Goal: Contribute content: Contribute content

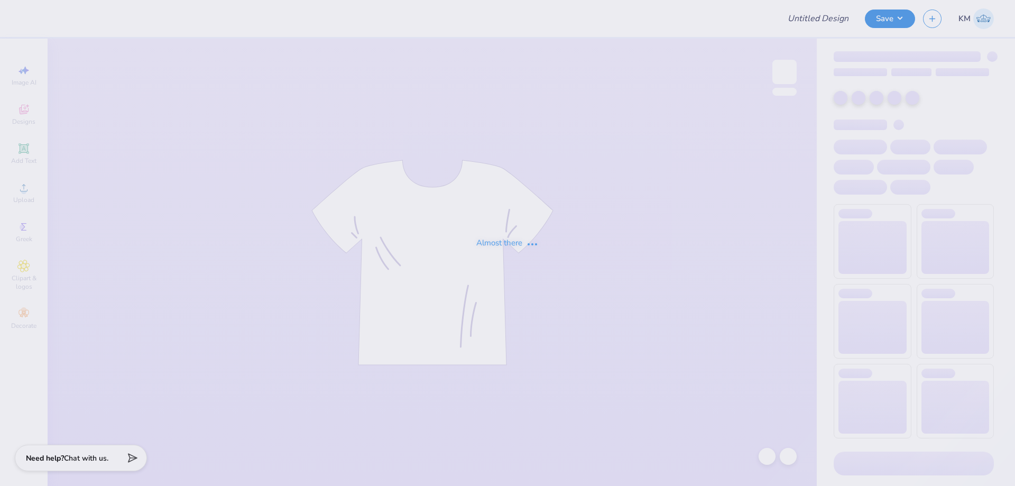
type input "KKG Tank & PJ shorts"
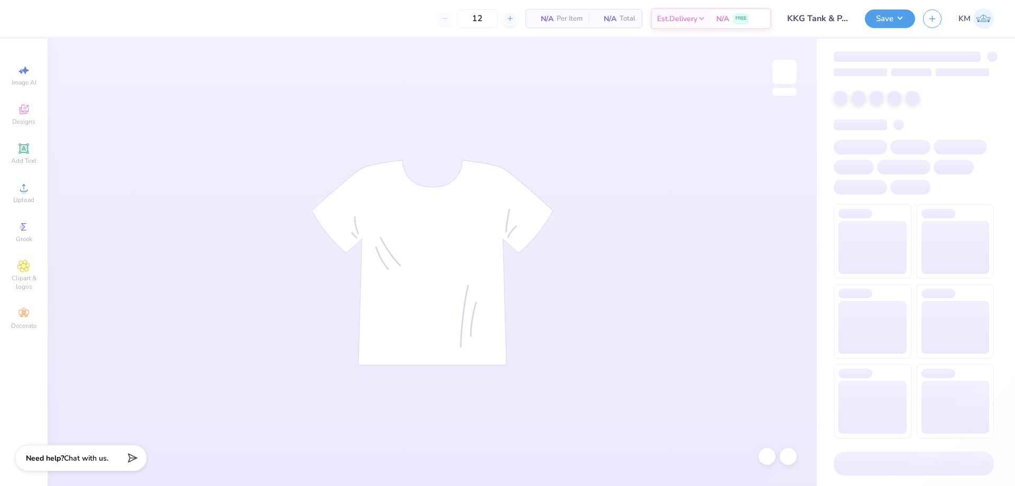
type input "50"
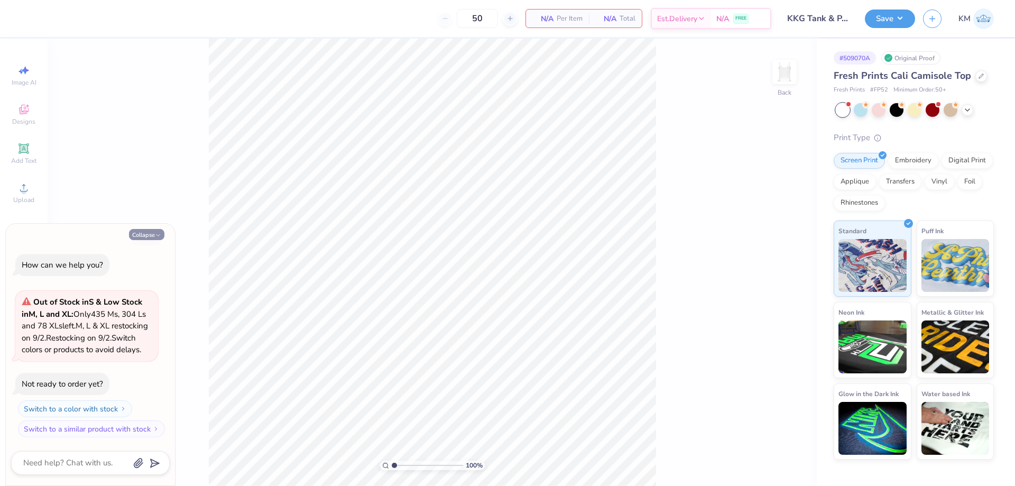
click at [153, 229] on button "Collapse" at bounding box center [146, 234] width 35 height 11
type textarea "x"
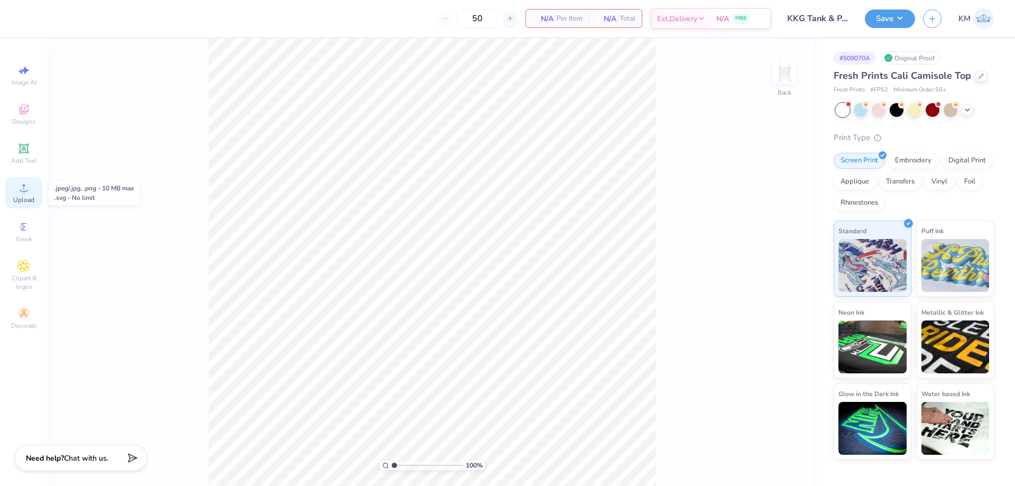
click at [23, 191] on icon at bounding box center [23, 187] width 13 height 13
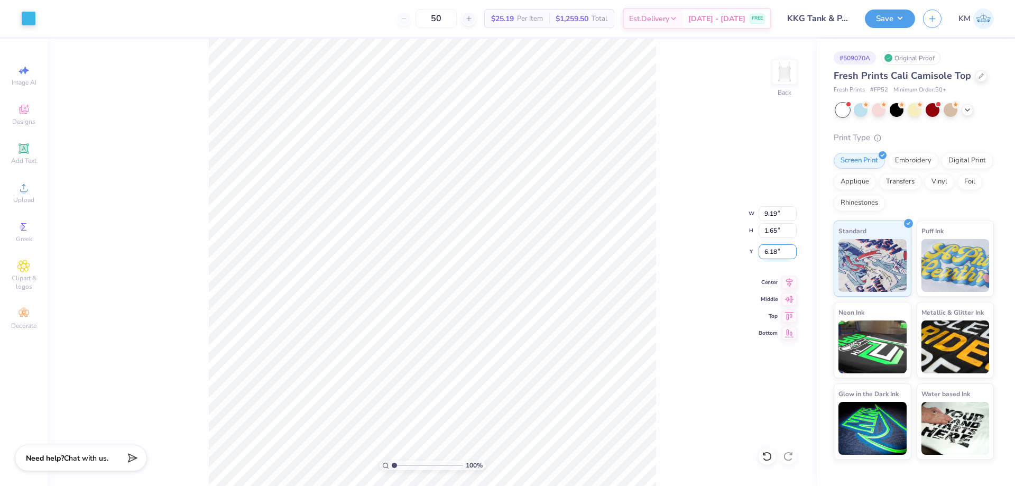
click at [770, 250] on input "6.18" at bounding box center [778, 251] width 38 height 15
drag, startPoint x: 777, startPoint y: 248, endPoint x: 762, endPoint y: 252, distance: 15.8
click at [762, 252] on input "2.00" at bounding box center [778, 251] width 38 height 15
drag, startPoint x: 779, startPoint y: 248, endPoint x: 762, endPoint y: 251, distance: 17.2
click at [762, 251] on input "1.00" at bounding box center [778, 251] width 38 height 15
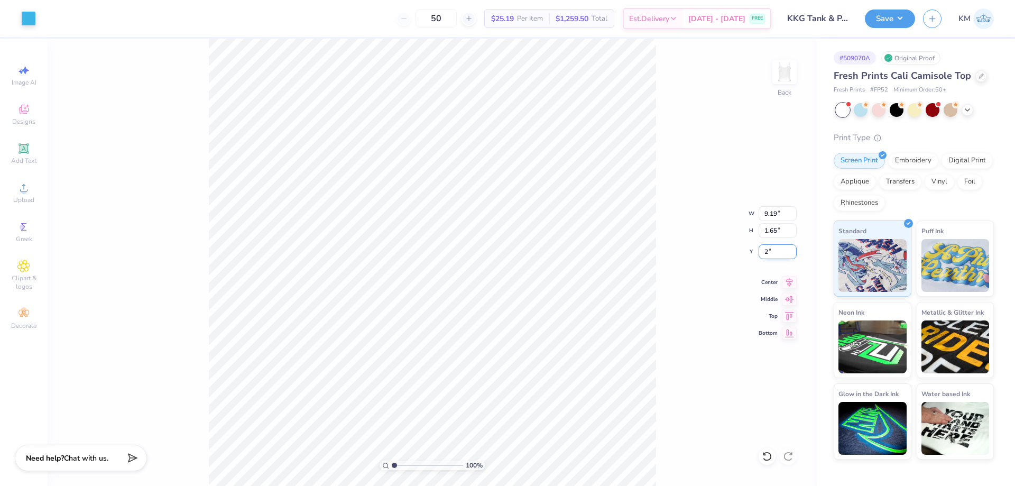
type input "2.00"
click at [694, 185] on div "100 % Back W 9.19 9.19 " H 1.65 1.65 " Y 2.00 2.00 " Center Middle Top Bottom" at bounding box center [433, 262] width 770 height 447
click at [769, 213] on input "9.19" at bounding box center [778, 213] width 38 height 15
drag, startPoint x: 777, startPoint y: 212, endPoint x: 738, endPoint y: 212, distance: 38.6
click at [738, 212] on div "100 % Back W 9.19 9.19 " H 1.65 1.65 " Y 2.00 2.00 " Center Middle Top Bottom" at bounding box center [433, 262] width 770 height 447
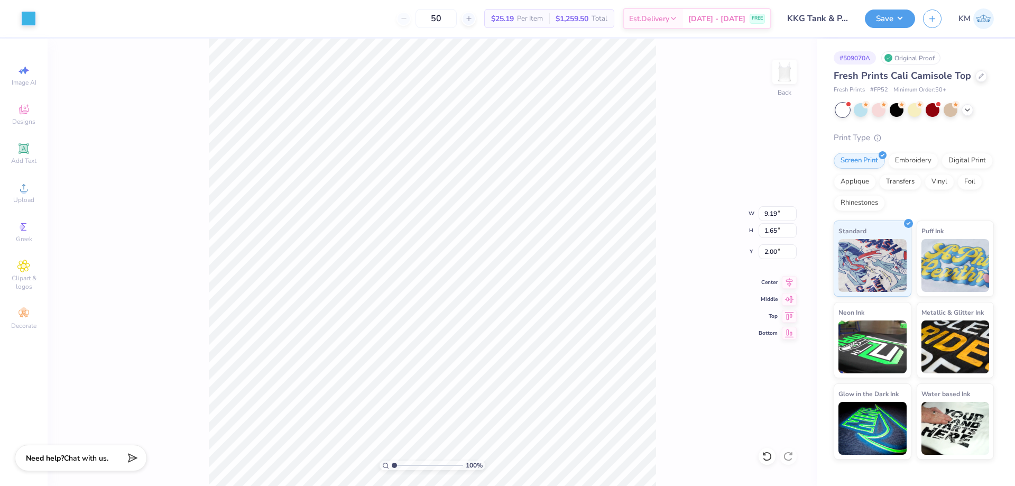
click at [769, 205] on div "100 % Back W 9.19 9.19 " H 1.65 1.65 " Y 2.00 2.00 " Center Middle Top Bottom" at bounding box center [433, 262] width 770 height 447
click at [768, 212] on div "100 % Back" at bounding box center [433, 262] width 770 height 447
click at [771, 214] on input "9.19" at bounding box center [778, 213] width 38 height 15
type input "6.00"
type input "1.07"
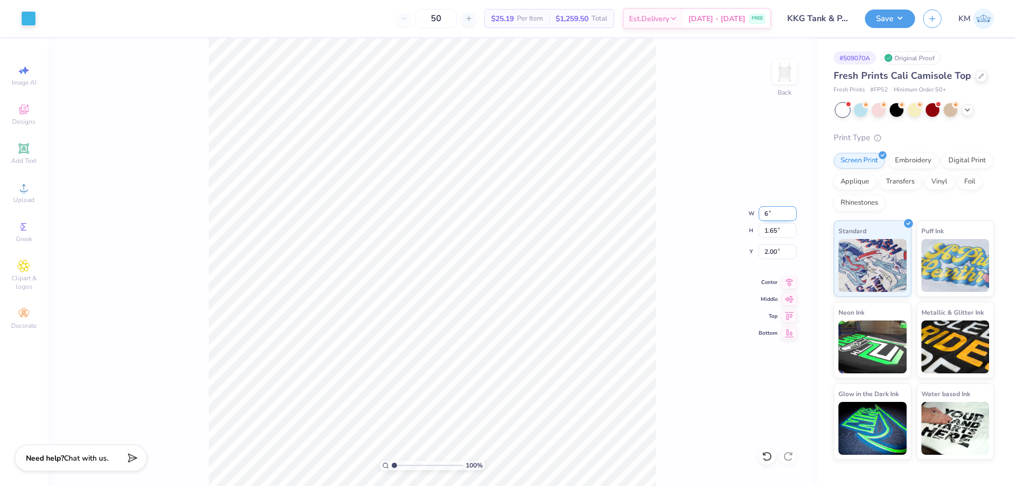
type input "2.29"
click at [770, 250] on input "2.29" at bounding box center [778, 251] width 38 height 15
click at [770, 214] on input "6.00" at bounding box center [778, 213] width 38 height 15
type input "7.00"
type input "1.25"
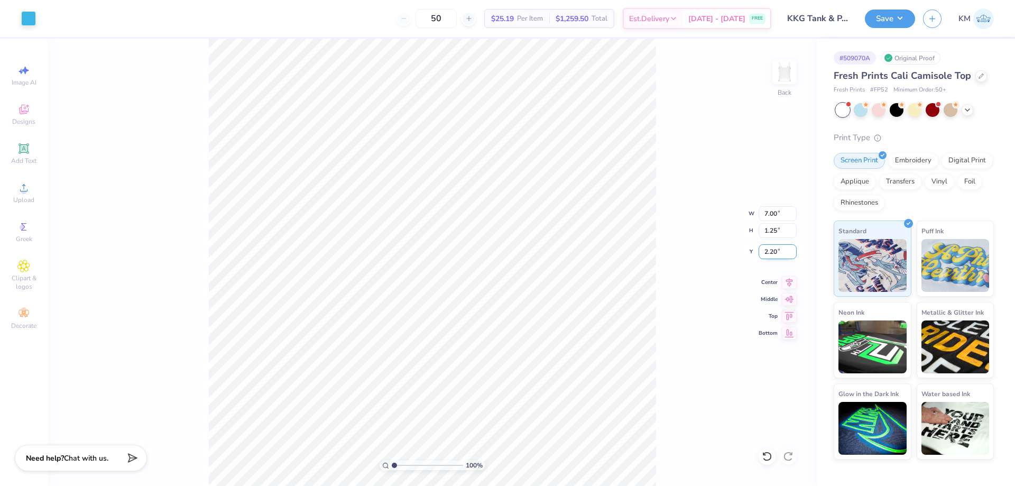
click at [771, 250] on input "2.20" at bounding box center [778, 251] width 38 height 15
type input "2.00"
click at [665, 189] on div "100 % Back W 7.00 7.00 " H 1.25 1.25 " Y 2.00 2.00 " Center Middle Top Bottom" at bounding box center [433, 262] width 770 height 447
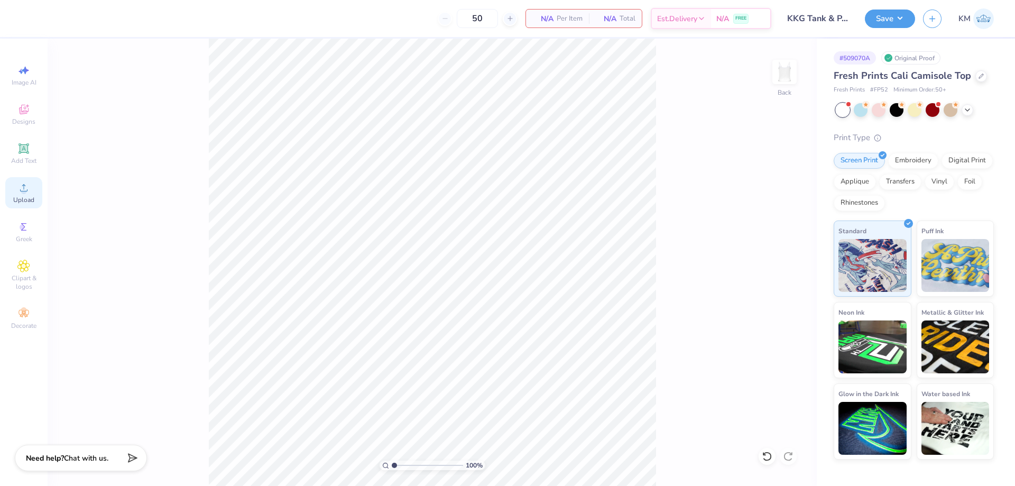
click at [23, 194] on circle at bounding box center [24, 191] width 6 height 6
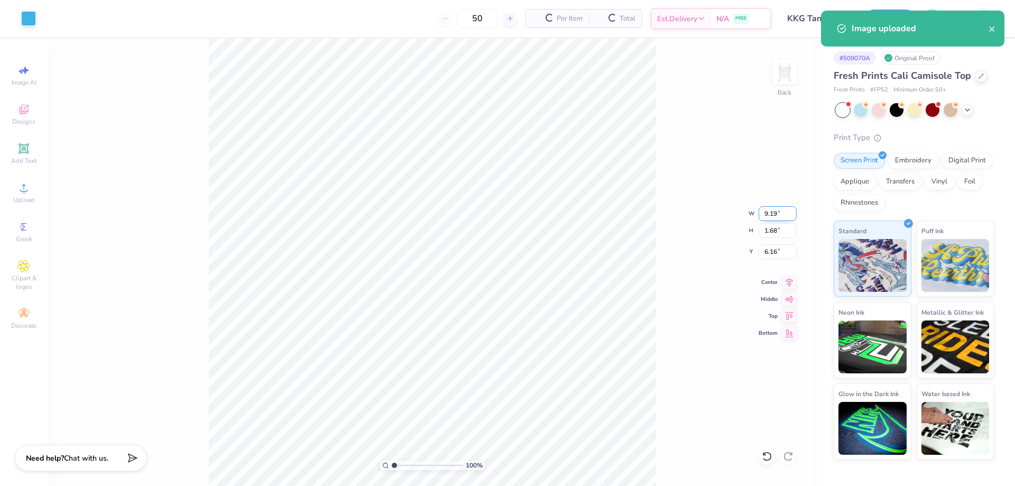
click at [773, 216] on input "9.19" at bounding box center [778, 213] width 38 height 15
type input "9"
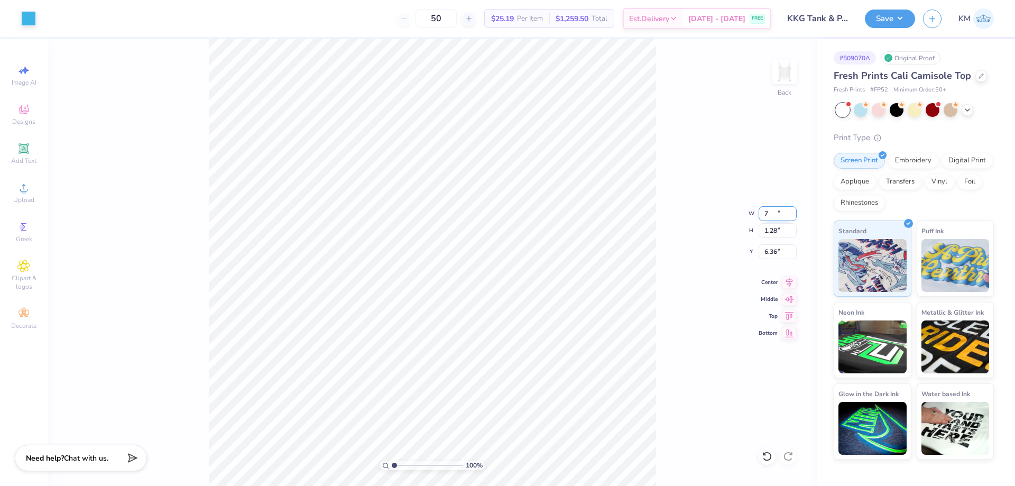
type input "7.00"
type input "1.28"
click at [775, 251] on input "6.36" at bounding box center [778, 251] width 38 height 15
type input "6"
type input "2.00"
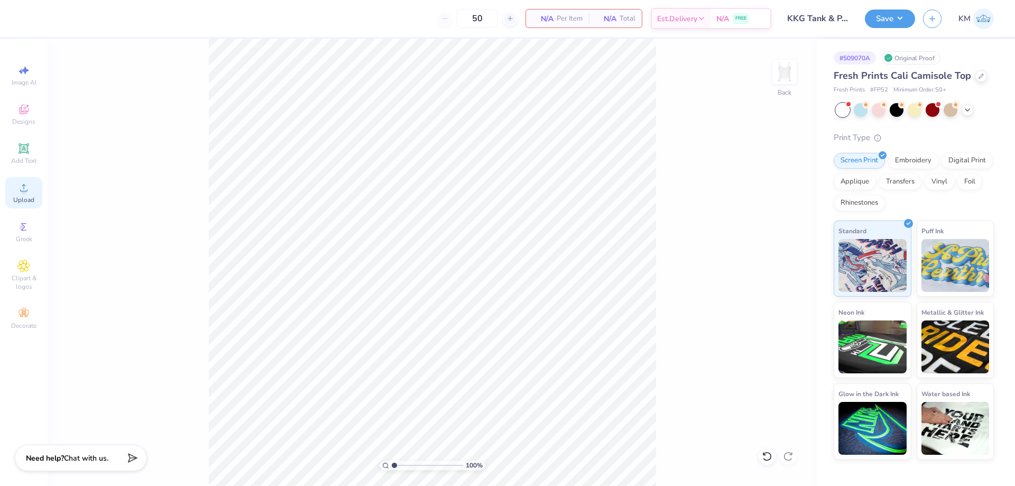
click at [23, 188] on icon at bounding box center [23, 187] width 13 height 13
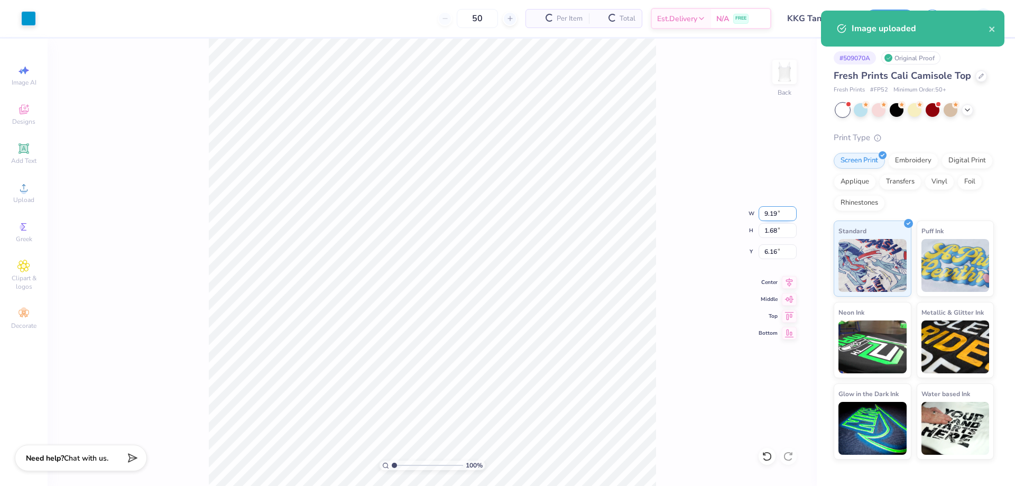
click at [777, 216] on input "9.19" at bounding box center [778, 213] width 38 height 15
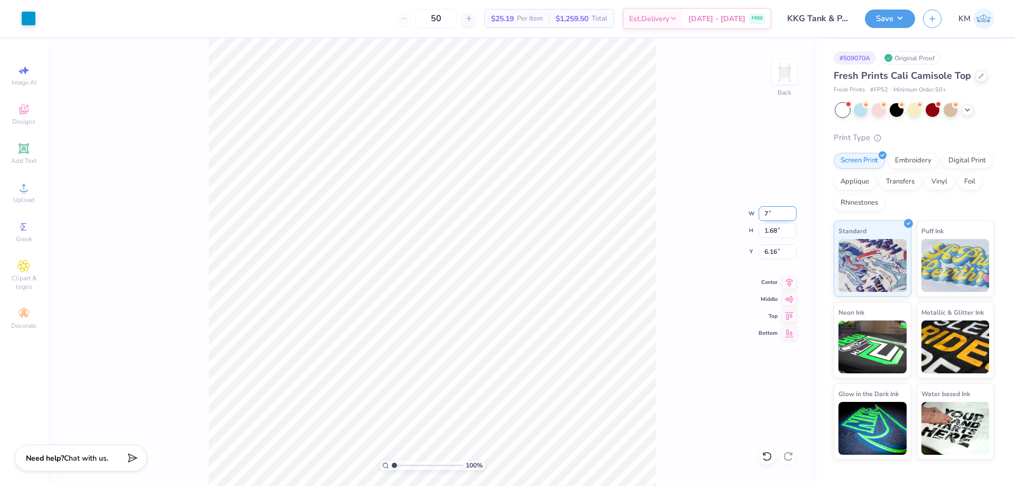
type input "7.00"
type input "1.28"
click at [775, 226] on input "1.28" at bounding box center [778, 230] width 38 height 15
click at [775, 245] on input "6.36" at bounding box center [778, 251] width 38 height 15
type input "1.00"
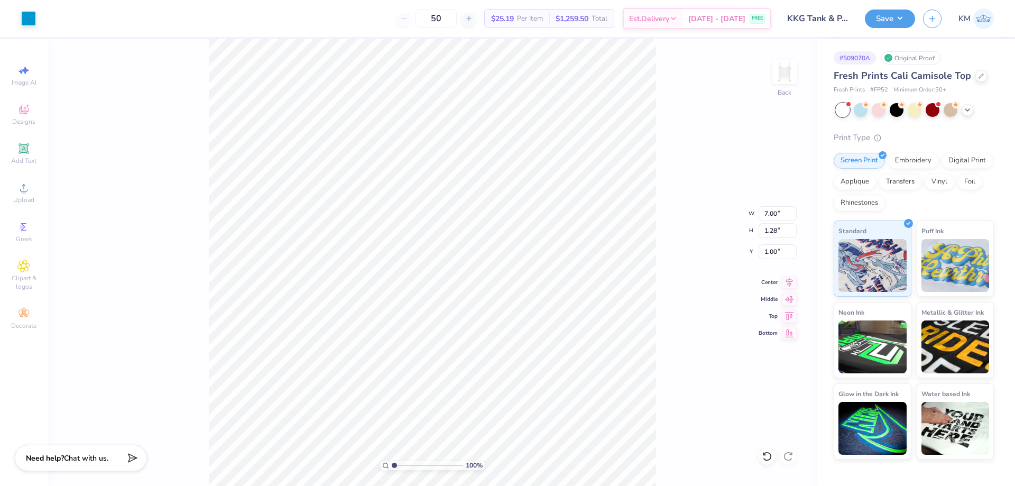
click at [678, 218] on div "100 % Back W 7.00 7.00 " H 1.28 1.28 " Y 1.00 1.00 " Center Middle Top Bottom" at bounding box center [433, 262] width 770 height 447
click at [772, 251] on input "1.00" at bounding box center [778, 251] width 38 height 15
drag, startPoint x: 777, startPoint y: 251, endPoint x: 733, endPoint y: 247, distance: 44.6
click at [733, 247] on div "100 % Back W 7.00 7.00 " H 1.28 1.28 " Y 1.00 1.00 " Center Middle Top Bottom" at bounding box center [433, 262] width 770 height 447
drag, startPoint x: 776, startPoint y: 254, endPoint x: 762, endPoint y: 252, distance: 15.0
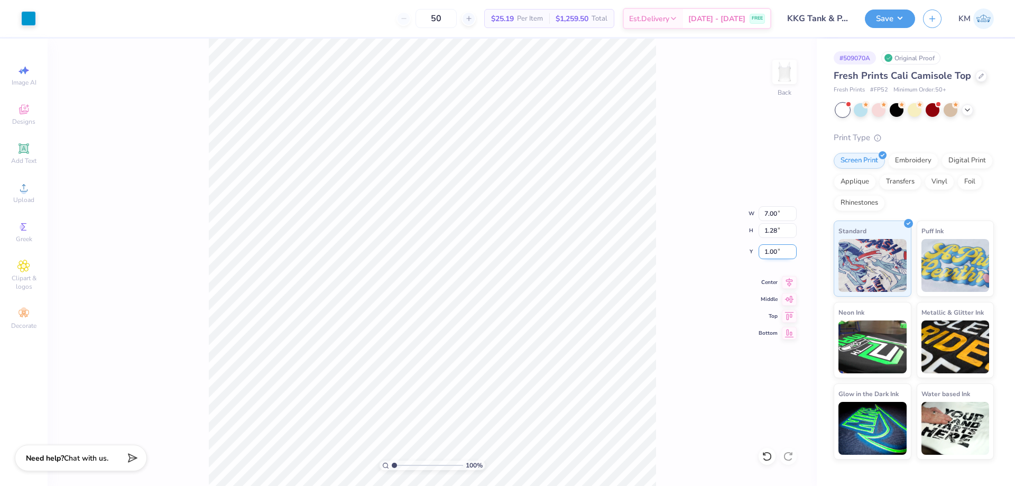
click at [762, 252] on input "1.00" at bounding box center [778, 251] width 38 height 15
type input "2.00"
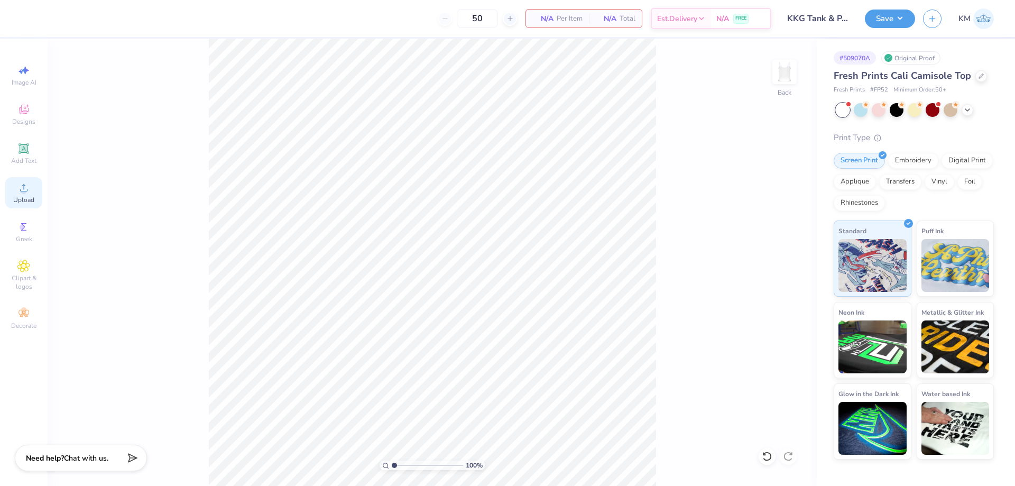
click at [27, 191] on icon at bounding box center [23, 187] width 13 height 13
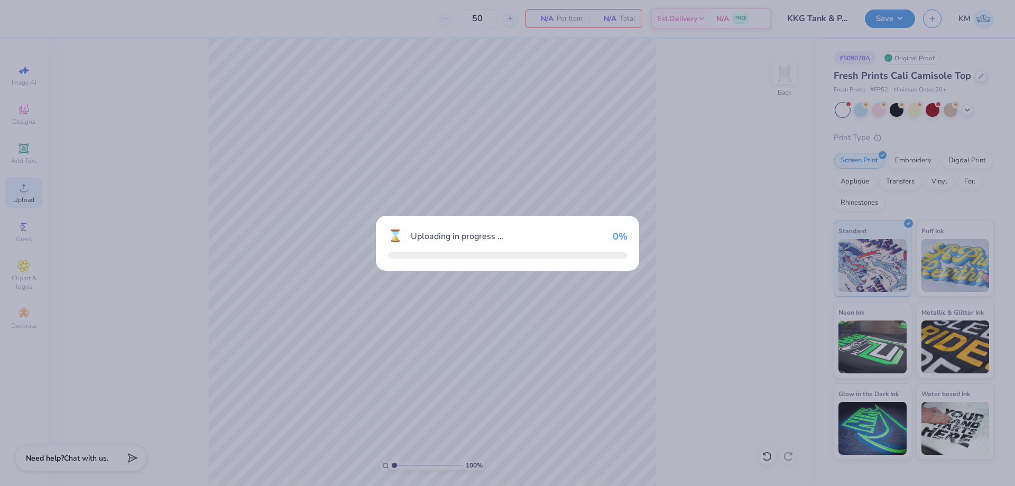
drag, startPoint x: 27, startPoint y: 191, endPoint x: 675, endPoint y: 361, distance: 669.8
click at [690, 368] on div "⌛ Uploading in progress ... 0 %" at bounding box center [507, 243] width 1015 height 486
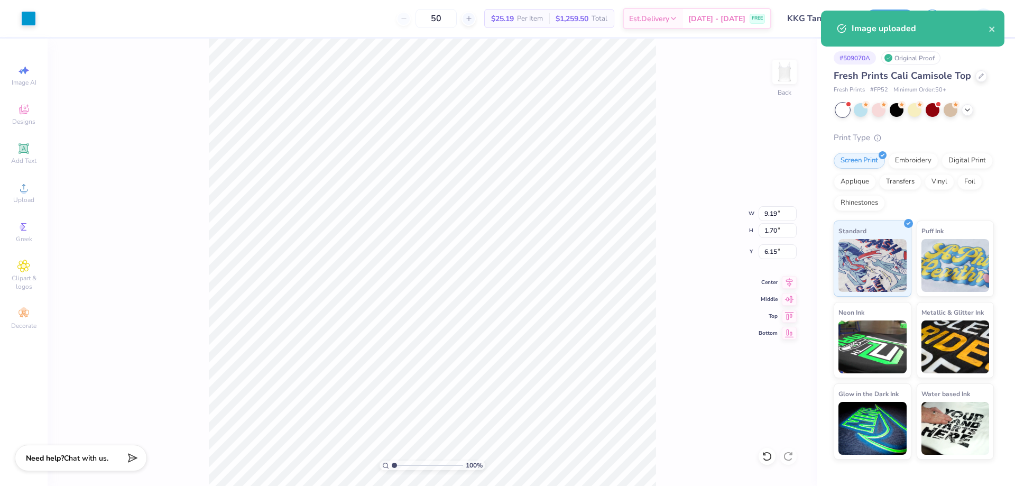
type input "2.08"
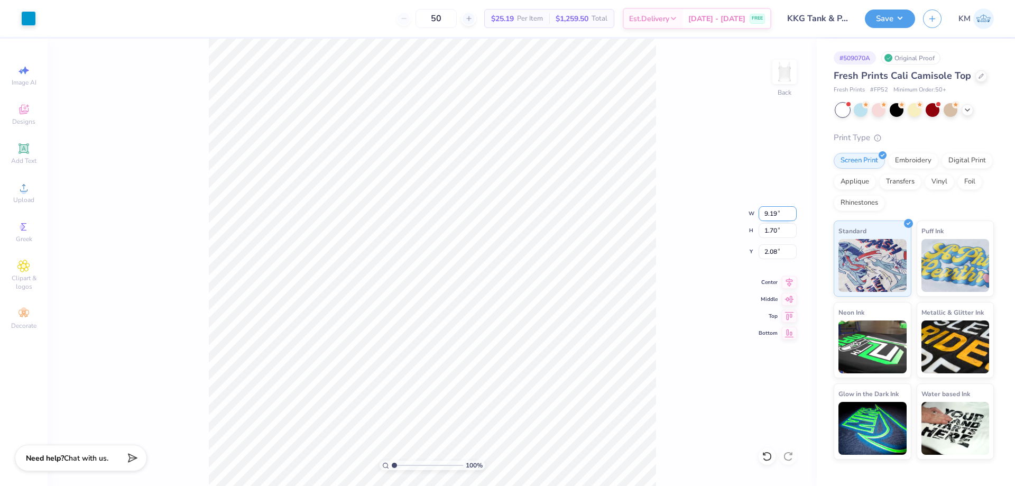
click at [774, 215] on input "9.19" at bounding box center [778, 213] width 38 height 15
type input "7.00"
type input "1.30"
click at [769, 255] on input "2.28" at bounding box center [778, 251] width 38 height 15
type input "2.00"
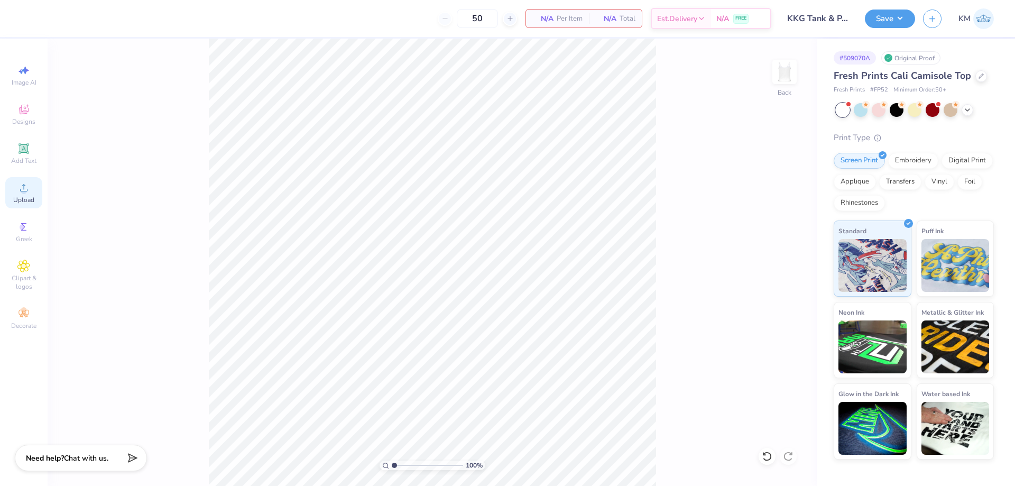
click at [32, 195] on div "Upload" at bounding box center [23, 192] width 37 height 31
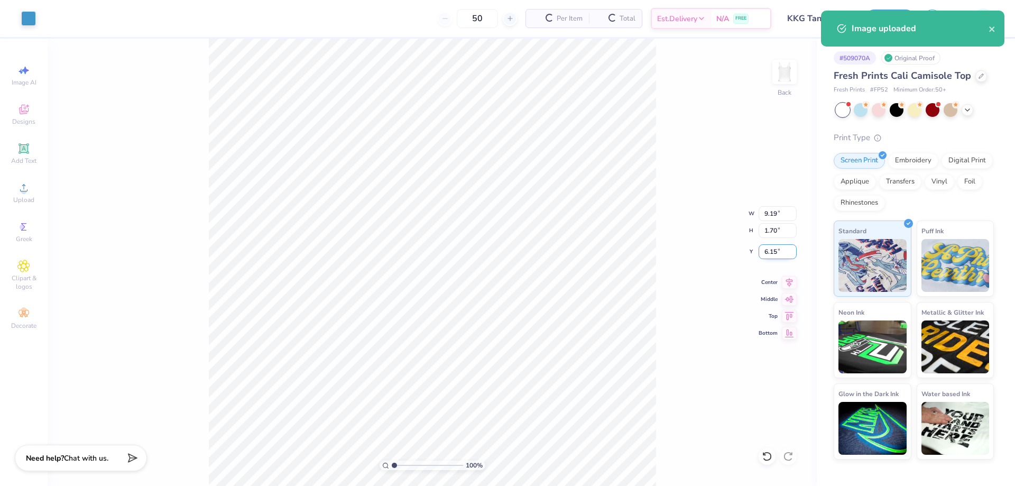
click at [771, 250] on input "6.15" at bounding box center [778, 251] width 38 height 15
type input "6"
type input "2.00"
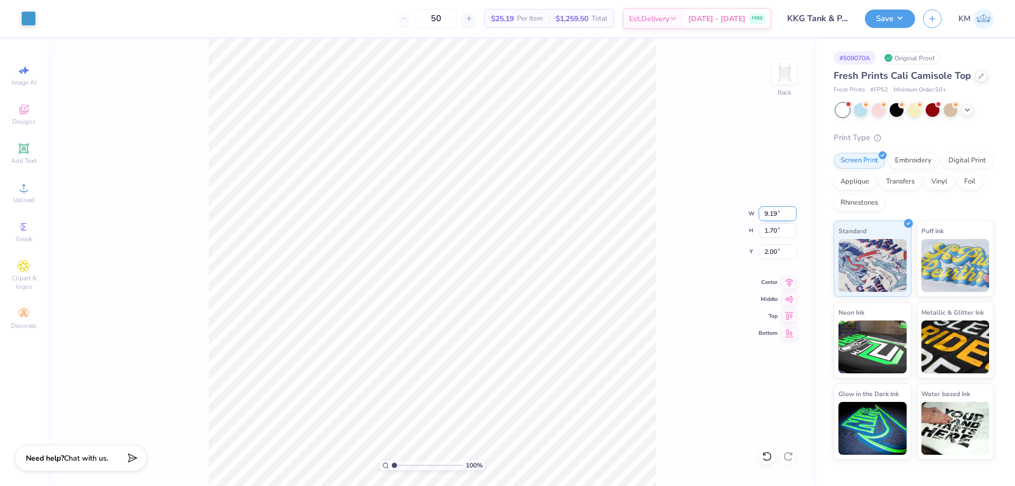
click at [770, 212] on input "9.19" at bounding box center [778, 213] width 38 height 15
type input "9"
type input "7.00"
type input "1.30"
type input "2.20"
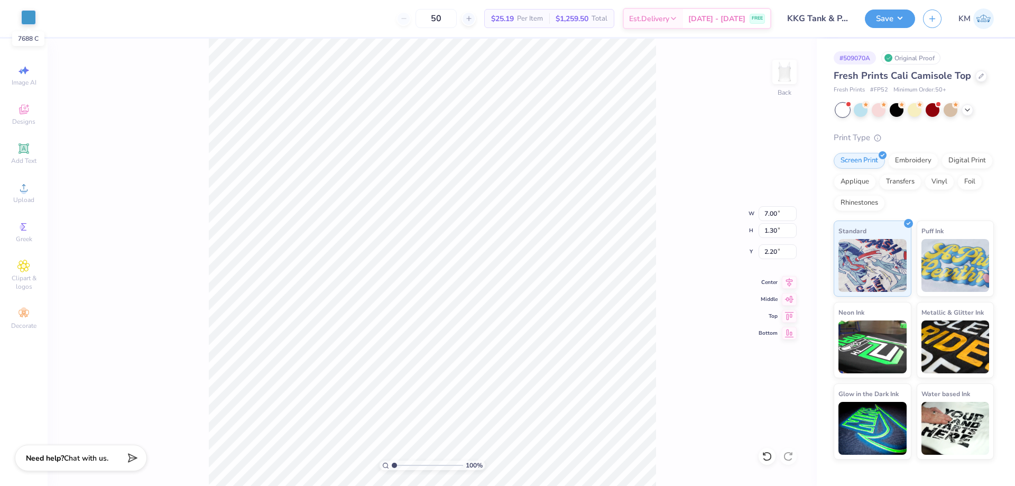
click at [30, 21] on div at bounding box center [28, 17] width 15 height 15
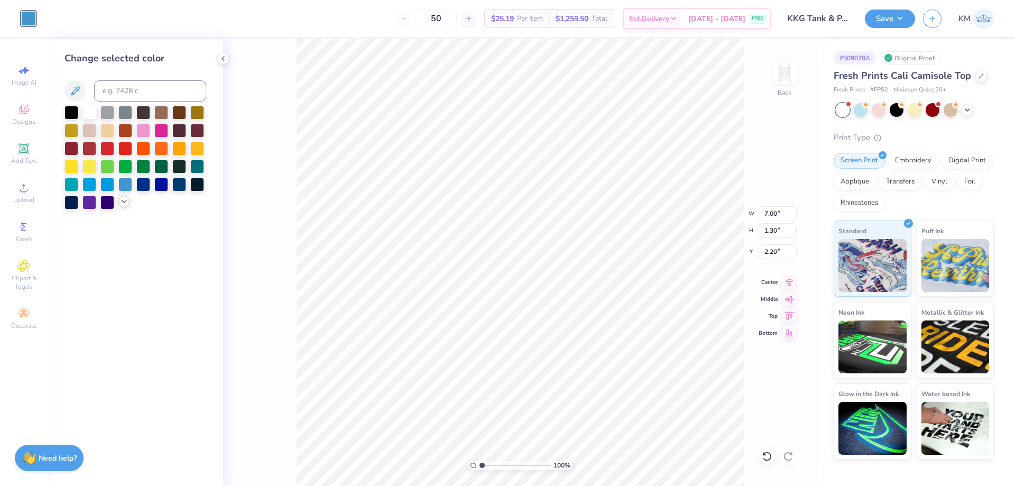
click at [124, 200] on icon at bounding box center [124, 201] width 8 height 8
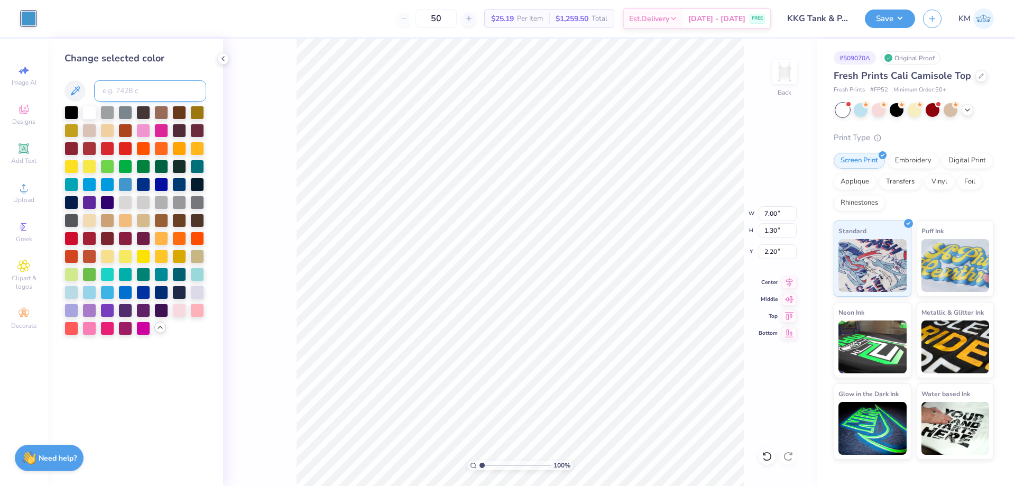
click at [152, 91] on input at bounding box center [150, 90] width 112 height 21
type input "7682"
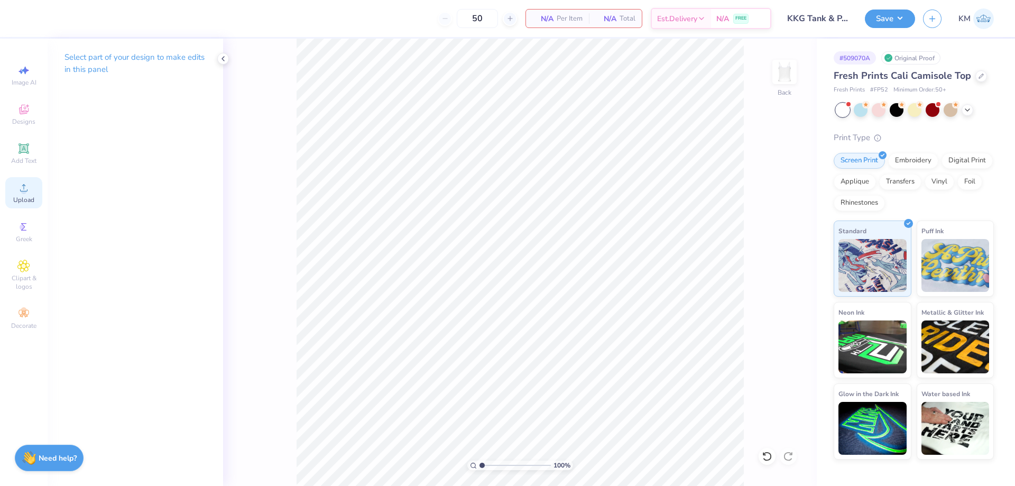
click at [26, 198] on span "Upload" at bounding box center [23, 200] width 21 height 8
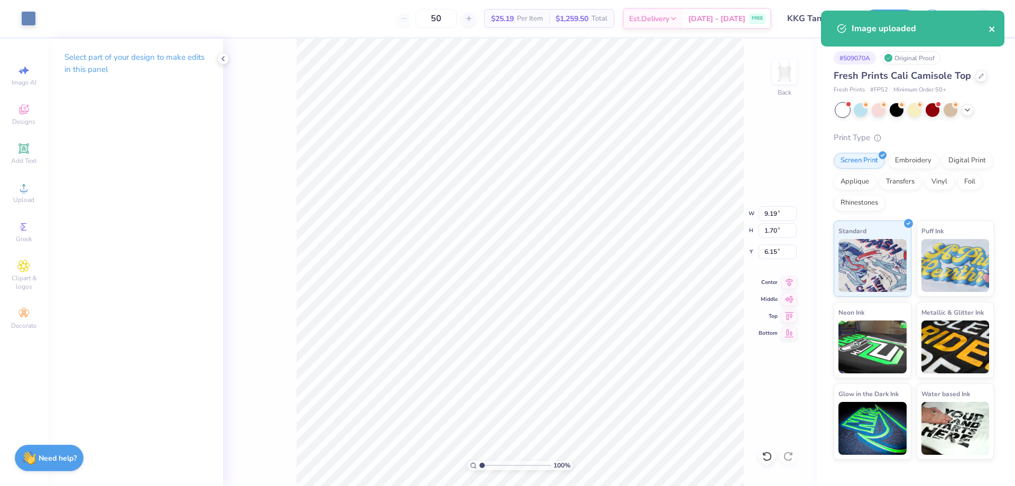
click at [991, 27] on icon "close" at bounding box center [992, 28] width 5 height 5
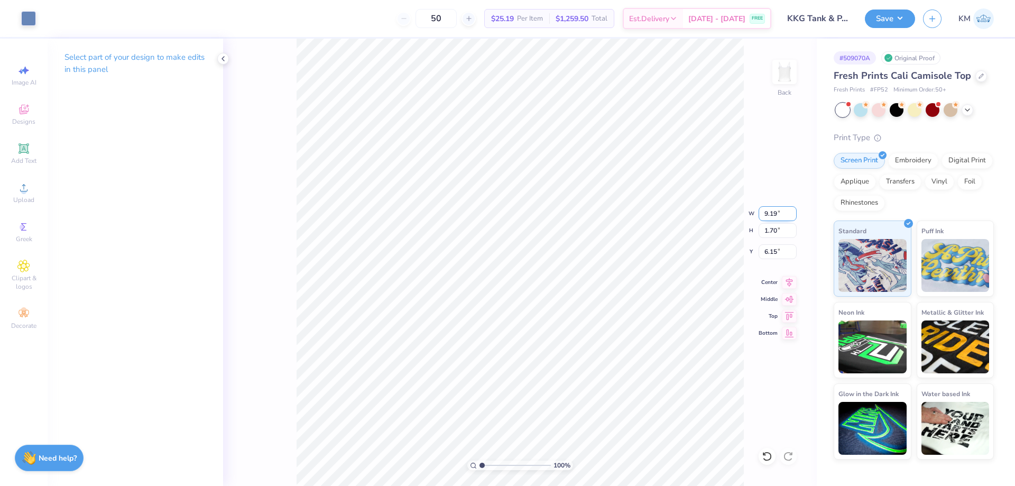
click at [770, 214] on input "9.19" at bounding box center [778, 213] width 38 height 15
type input "9"
type input "3"
type input "7.00"
type input "1.30"
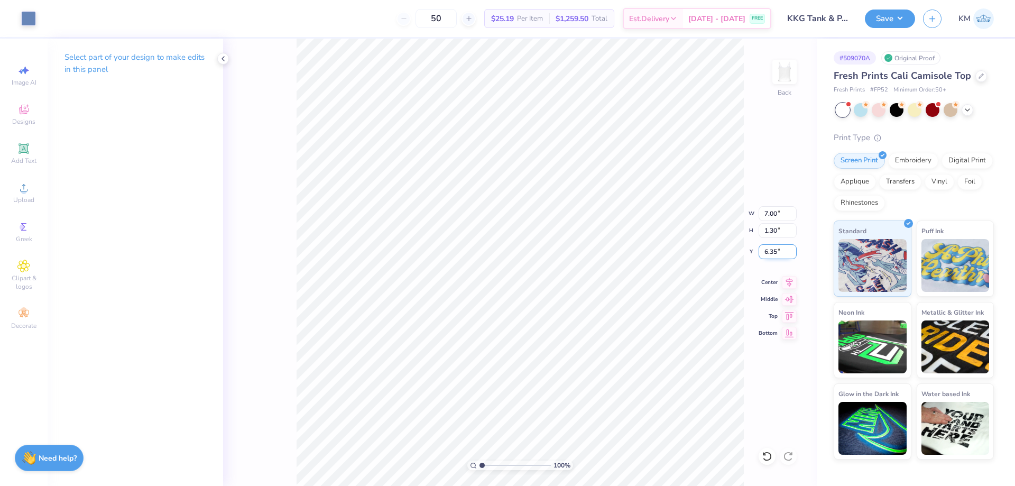
click at [775, 254] on input "6.35" at bounding box center [778, 251] width 38 height 15
type input "6"
type input "2.00"
click at [882, 21] on button "Save" at bounding box center [890, 17] width 50 height 19
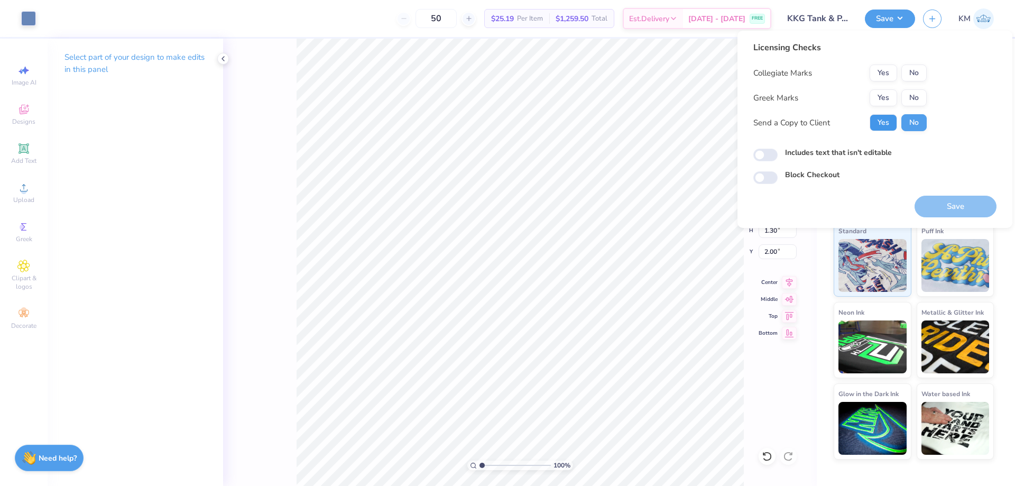
click at [882, 120] on button "Yes" at bounding box center [884, 122] width 28 height 17
click at [884, 98] on button "Yes" at bounding box center [884, 97] width 28 height 17
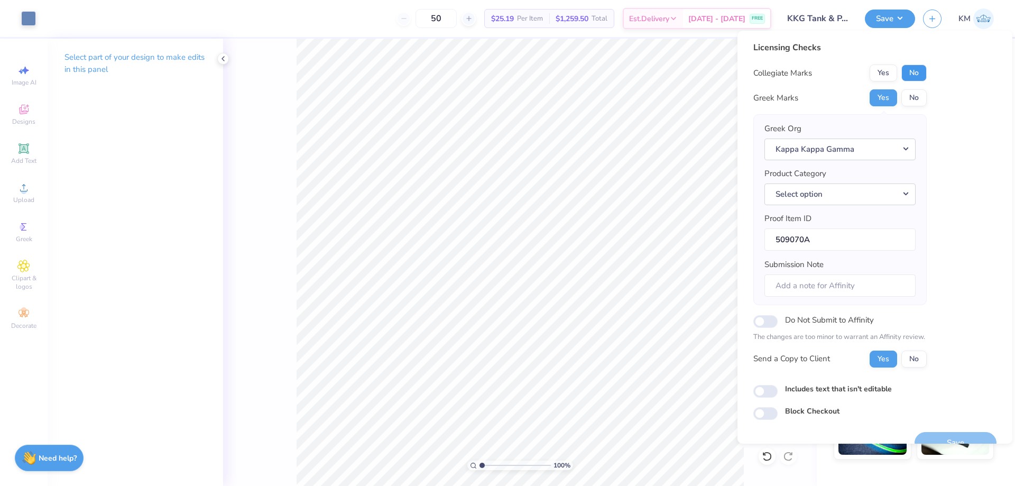
click at [913, 70] on button "No" at bounding box center [914, 73] width 25 height 17
click at [875, 202] on button "Select option" at bounding box center [840, 195] width 151 height 22
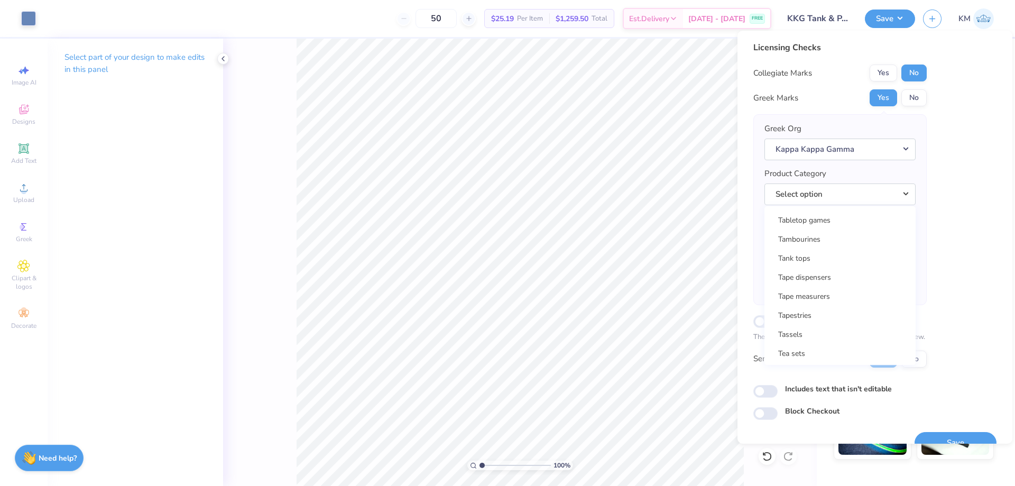
scroll to position [17060, 0]
click at [818, 279] on link "Tank tops" at bounding box center [840, 276] width 143 height 17
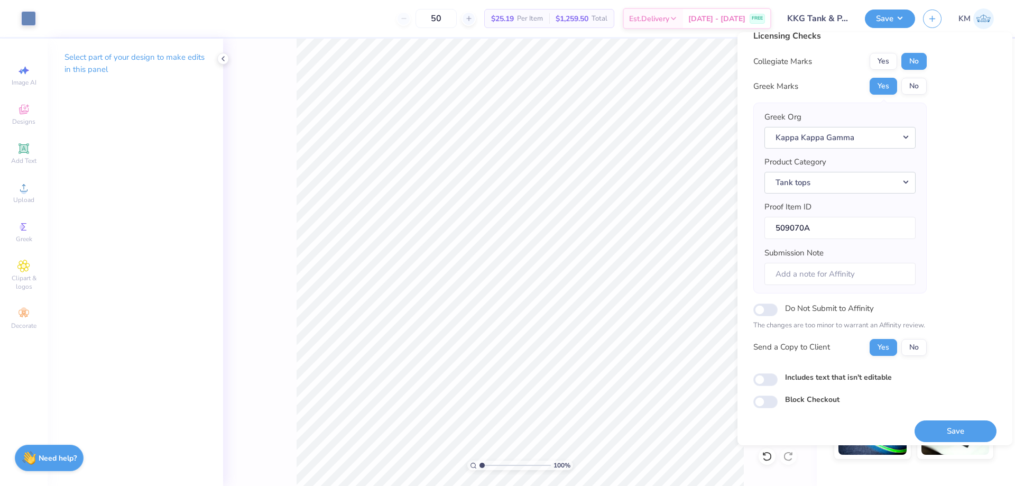
scroll to position [20, 0]
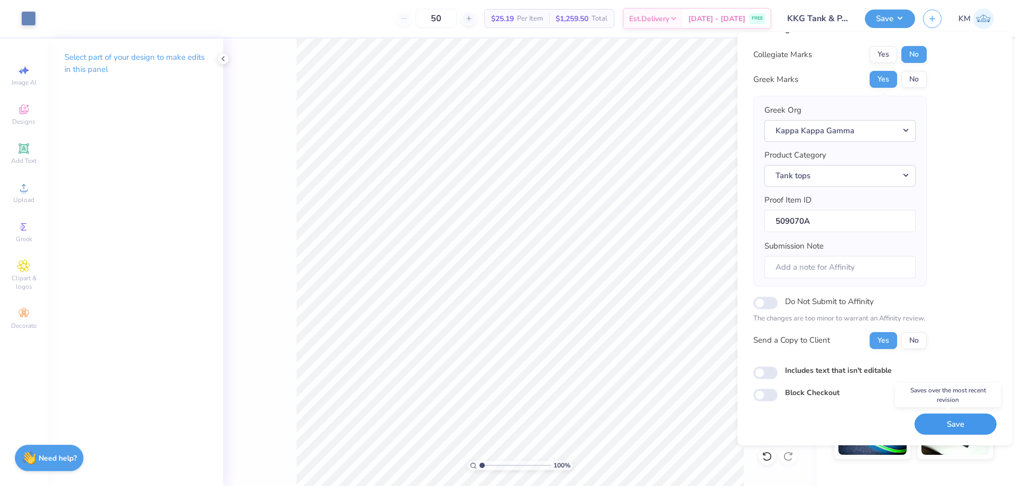
click at [924, 422] on button "Save" at bounding box center [956, 425] width 82 height 22
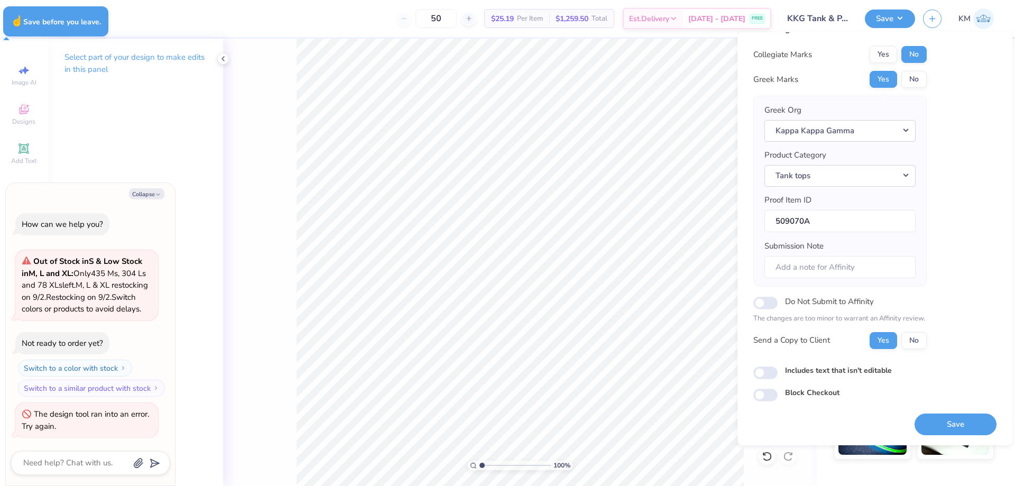
type textarea "x"
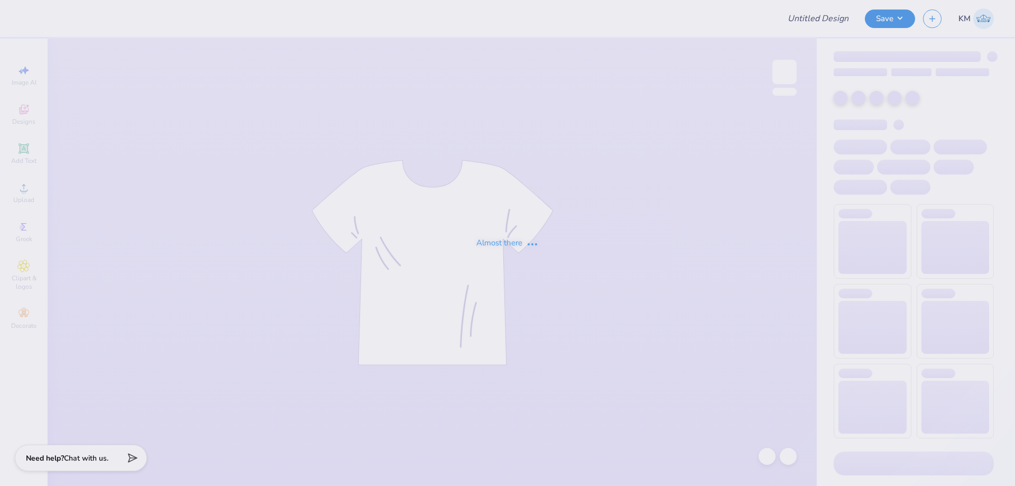
type input "KKG Tank & PJ shorts"
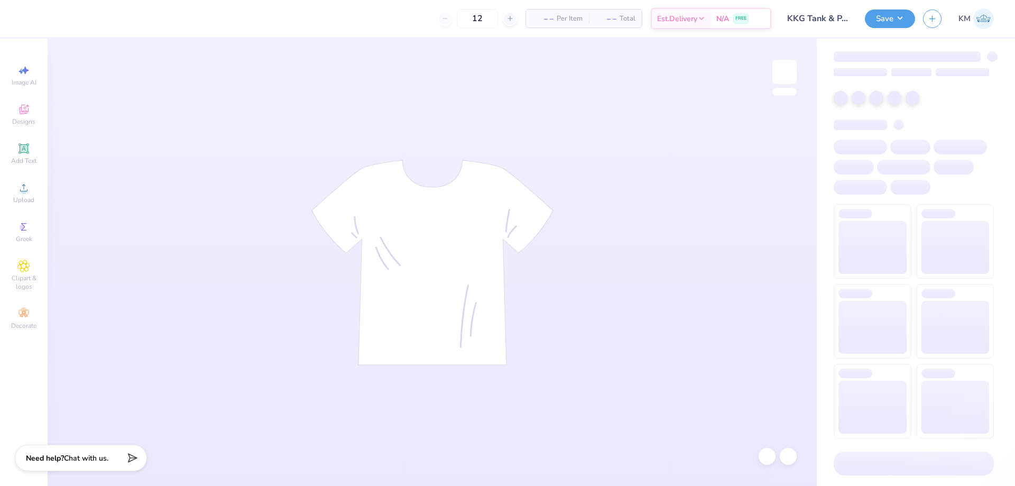
type input "50"
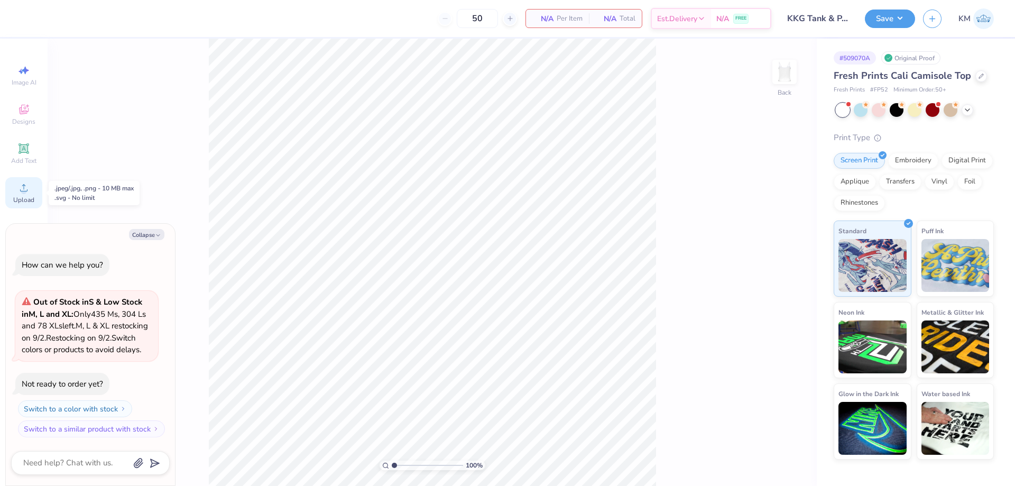
click at [14, 188] on div "Upload" at bounding box center [23, 192] width 37 height 31
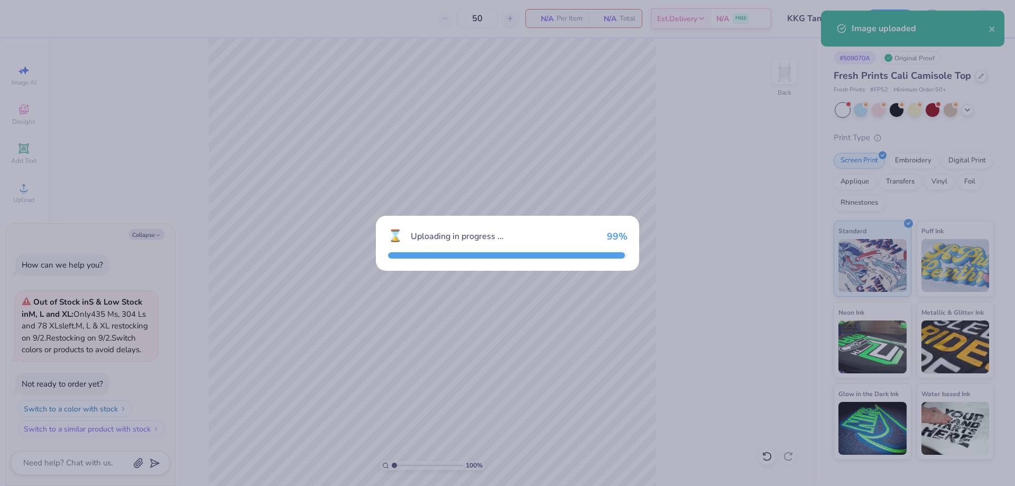
type textarea "x"
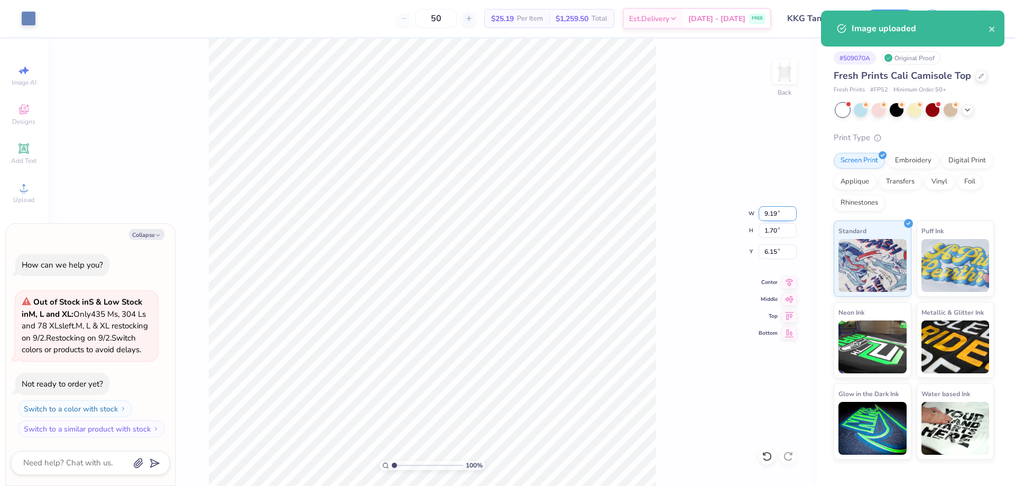
click at [777, 208] on input "9.19" at bounding box center [778, 213] width 38 height 15
type input "9"
type input "7"
type textarea "x"
type input "7.00"
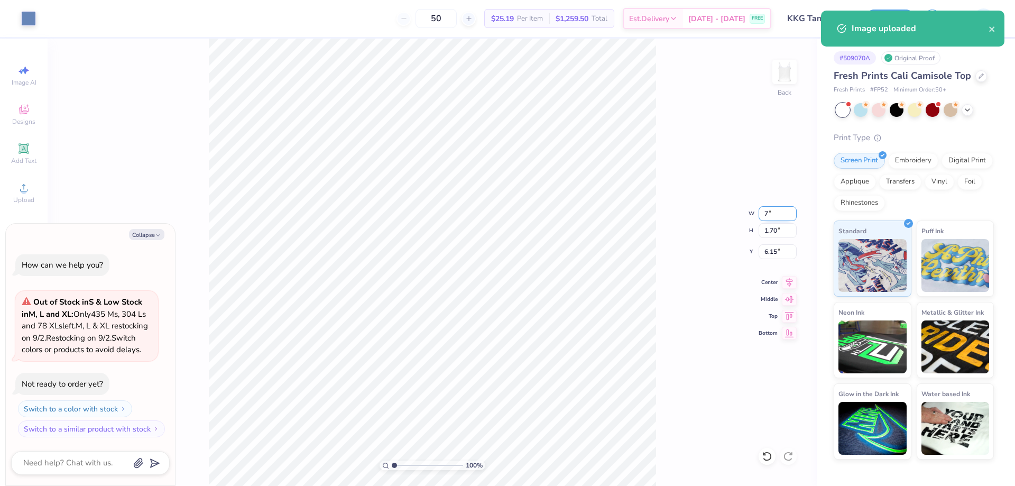
type input "1.30"
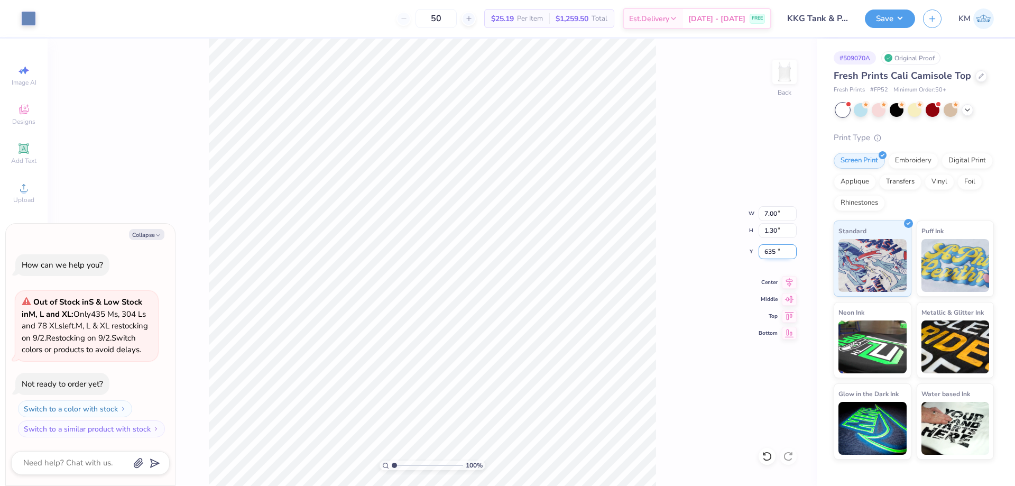
click at [767, 253] on input "635" at bounding box center [778, 251] width 38 height 15
type input "5"
type input "3"
type input "2"
type textarea "x"
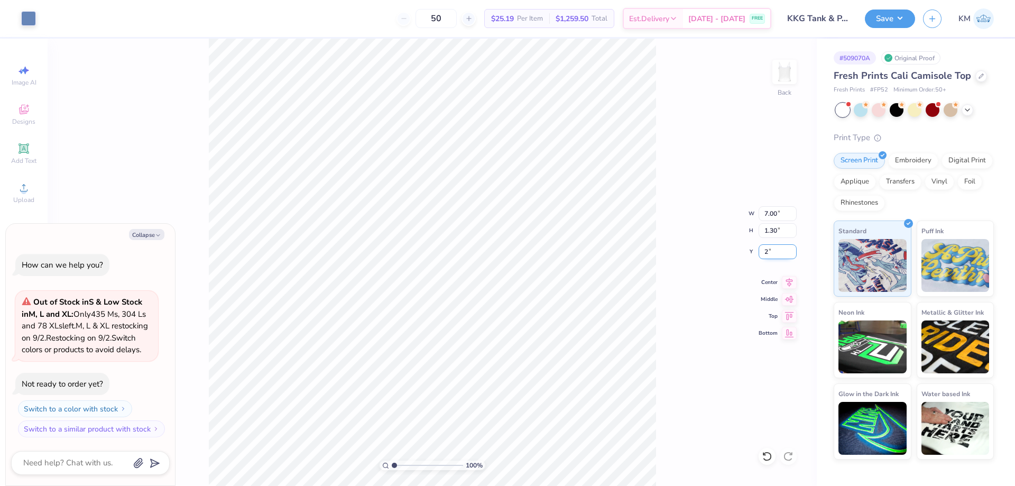
type input "2.00"
click at [876, 23] on button "Save" at bounding box center [890, 17] width 50 height 19
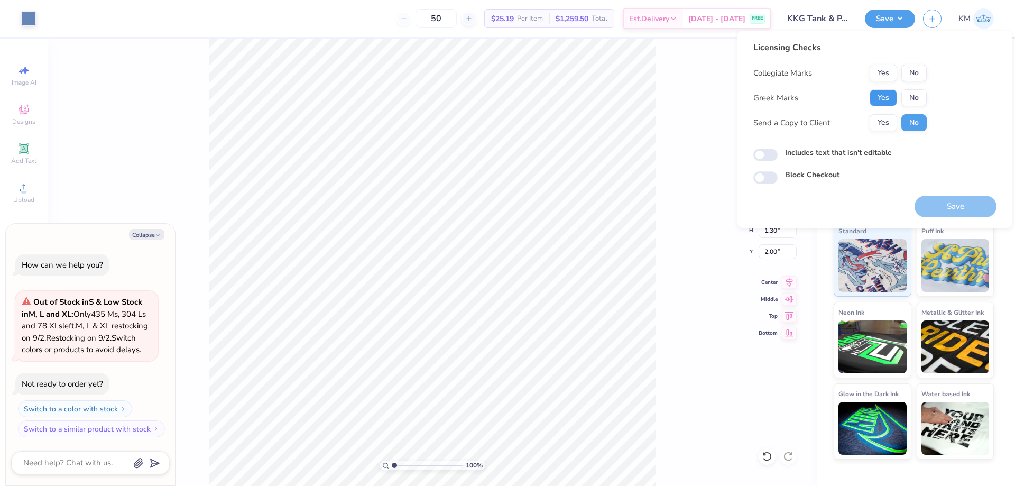
click at [892, 96] on button "Yes" at bounding box center [884, 97] width 28 height 17
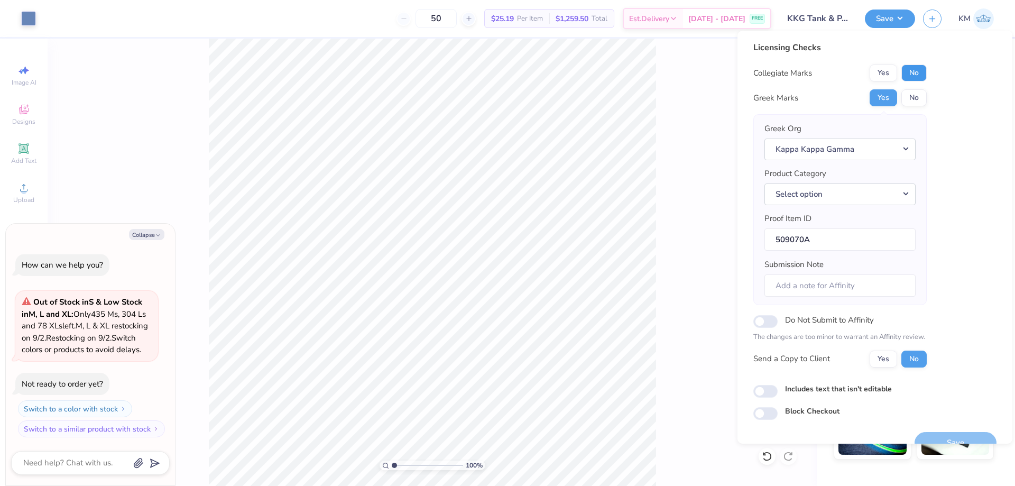
click at [917, 69] on button "No" at bounding box center [914, 73] width 25 height 17
click at [844, 196] on button "Select option" at bounding box center [840, 195] width 151 height 22
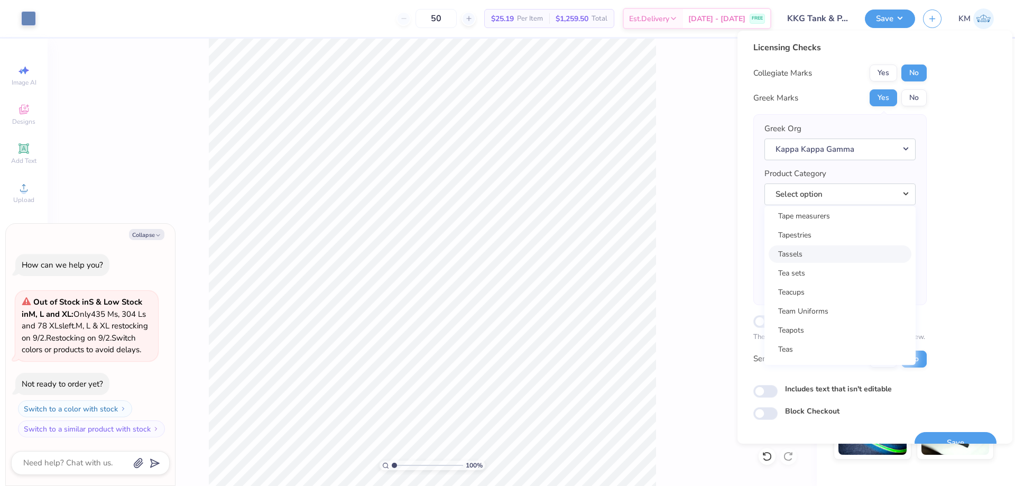
scroll to position [17106, 0]
click at [807, 236] on link "Tank tops" at bounding box center [840, 230] width 143 height 17
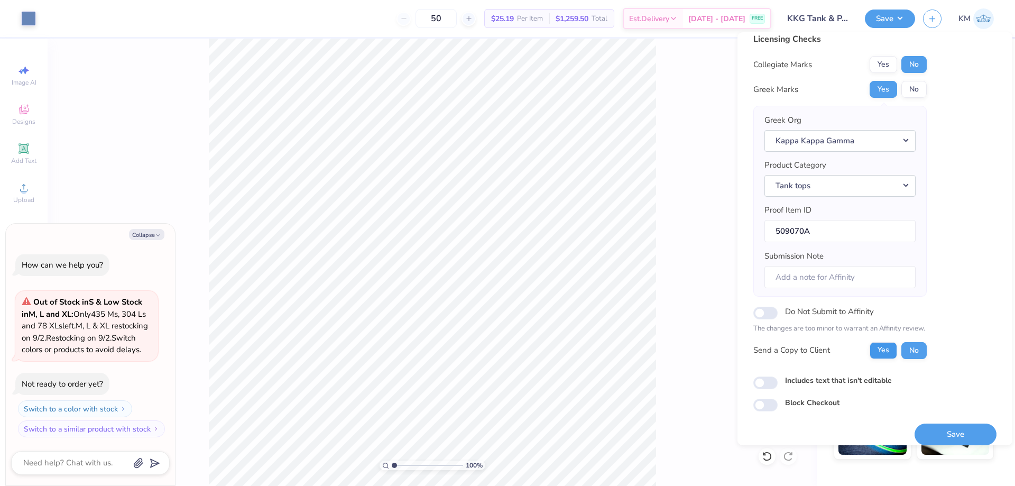
scroll to position [20, 0]
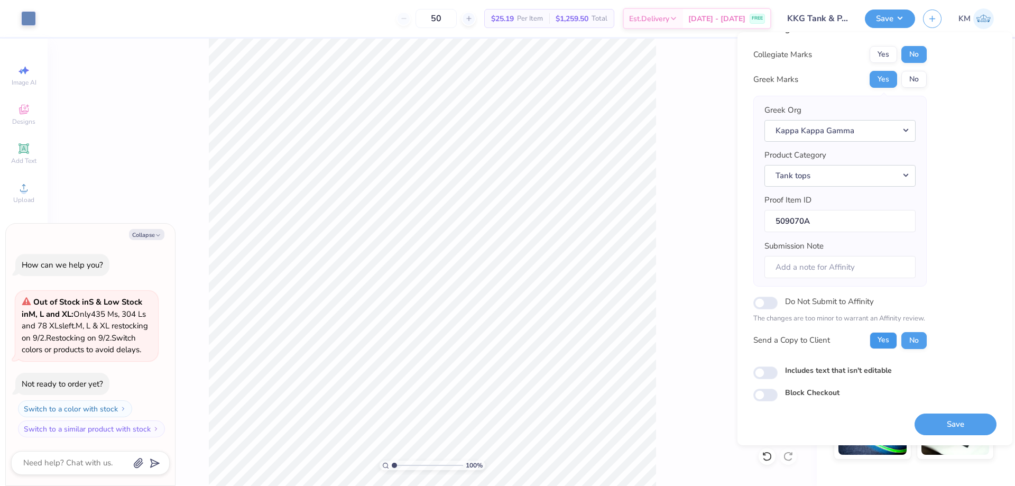
click at [890, 340] on button "Yes" at bounding box center [884, 340] width 28 height 17
click at [944, 419] on button "Save" at bounding box center [956, 425] width 82 height 22
type textarea "x"
checkbox input "true"
